Goal: Transaction & Acquisition: Download file/media

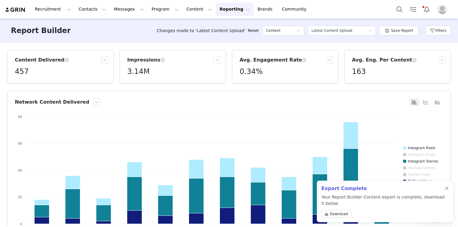
scroll to position [61, 0]
drag, startPoint x: 236, startPoint y: 12, endPoint x: 232, endPoint y: 12, distance: 3.9
click at [254, 12] on link "Brands Brands" at bounding box center [266, 9] width 24 height 14
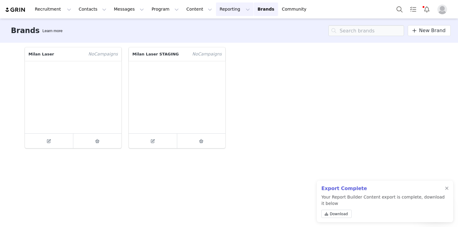
click at [221, 12] on button "Reporting Reporting" at bounding box center [235, 9] width 38 height 14
click at [219, 26] on p "Dashboard" at bounding box center [217, 27] width 23 height 6
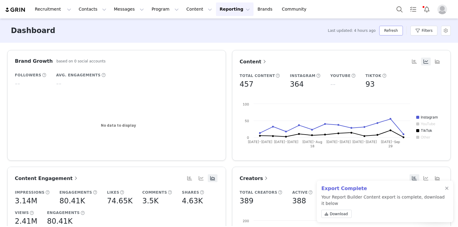
click at [395, 32] on button "Refresh" at bounding box center [390, 31] width 23 height 10
click at [45, 182] on link "Content Engagement" at bounding box center [47, 179] width 64 height 8
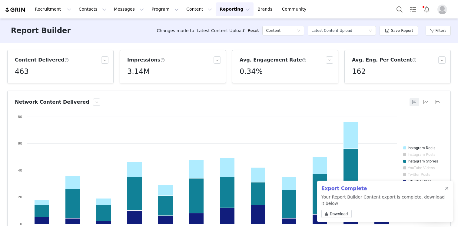
click at [446, 186] on div at bounding box center [447, 188] width 4 height 5
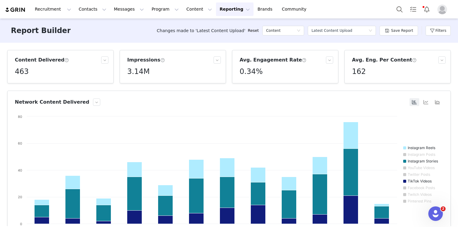
click at [441, 25] on div "Filters" at bounding box center [438, 31] width 25 height 18
click at [441, 28] on button "Filters" at bounding box center [438, 31] width 25 height 10
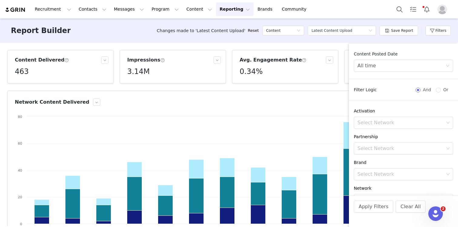
click at [284, 40] on div "Report Builder Changes made to 'Latest Content Upload' Reset Content Select a r…" at bounding box center [229, 30] width 458 height 24
click at [446, 34] on button "Filters" at bounding box center [438, 31] width 25 height 10
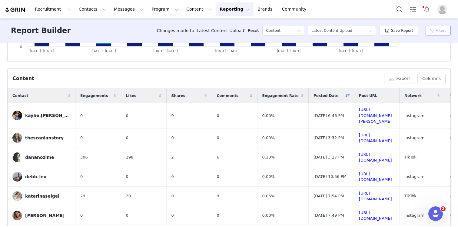
scroll to position [201, 0]
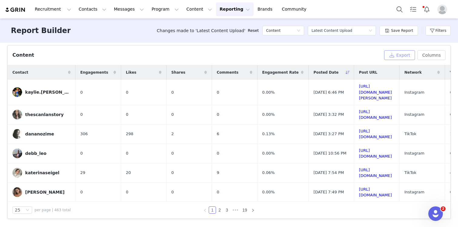
click at [408, 52] on button "Export" at bounding box center [399, 55] width 31 height 10
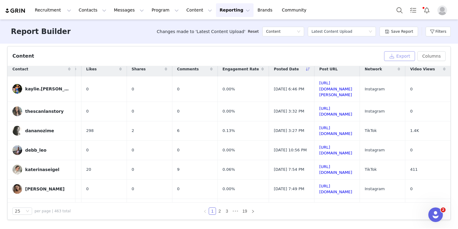
scroll to position [0, 49]
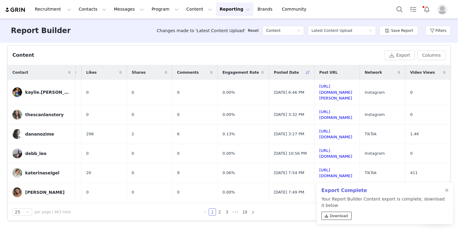
click at [337, 216] on span "Download" at bounding box center [339, 215] width 18 height 5
